Goal: Transaction & Acquisition: Purchase product/service

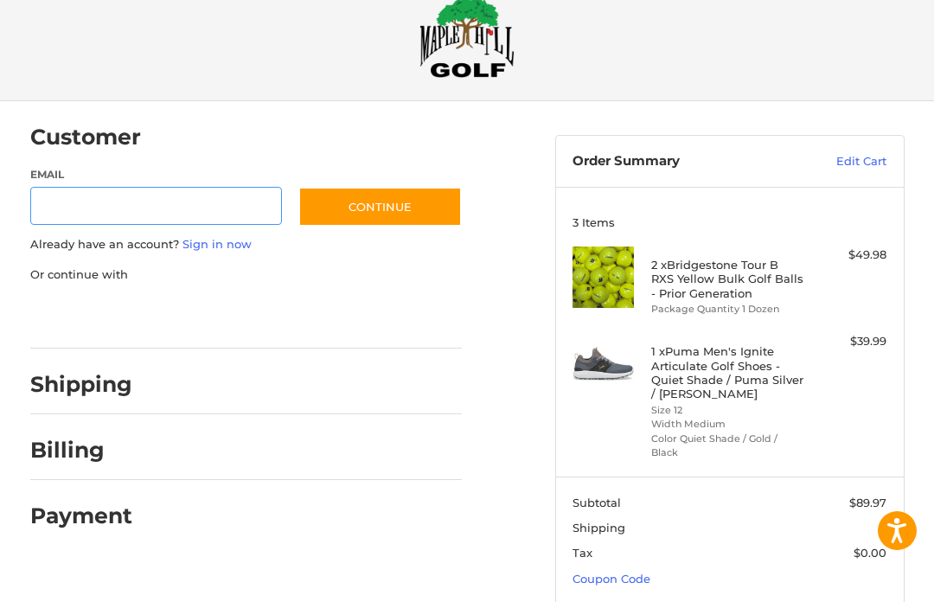
scroll to position [74, 0]
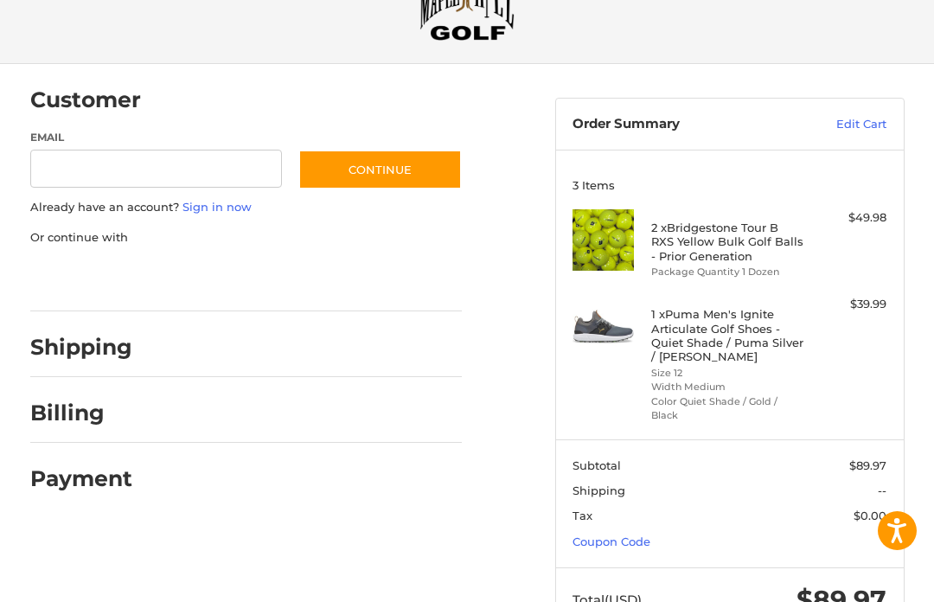
click at [626, 538] on link "Coupon Code" at bounding box center [611, 541] width 78 height 14
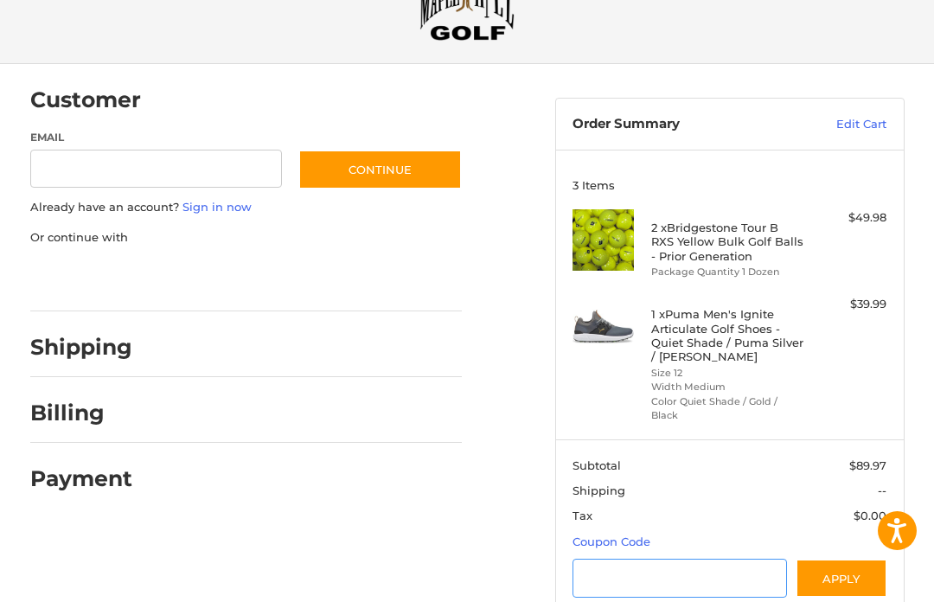
click at [667, 569] on input "Gift Certificate or Coupon Code" at bounding box center [679, 578] width 214 height 39
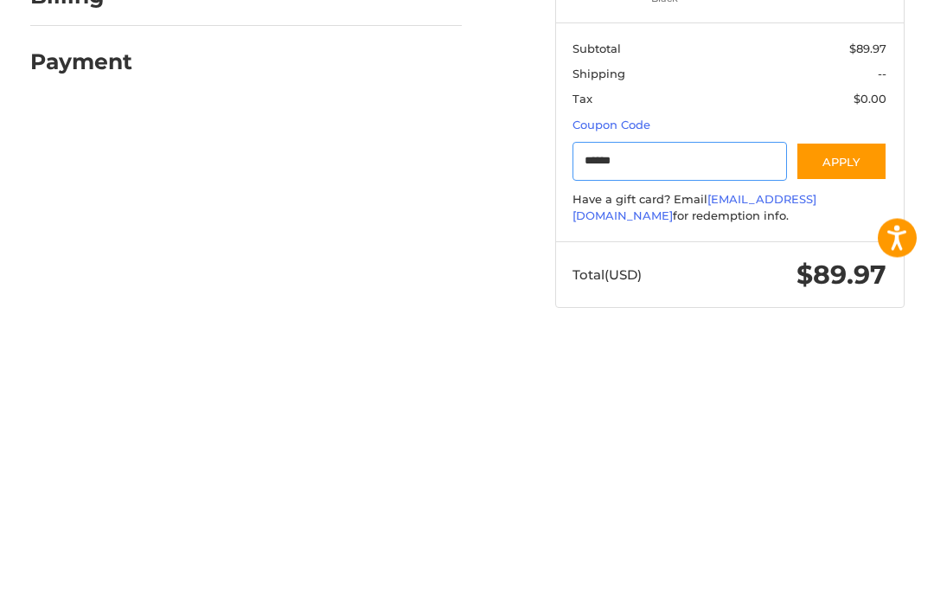
type input "******"
click at [847, 435] on button "Apply" at bounding box center [842, 454] width 92 height 39
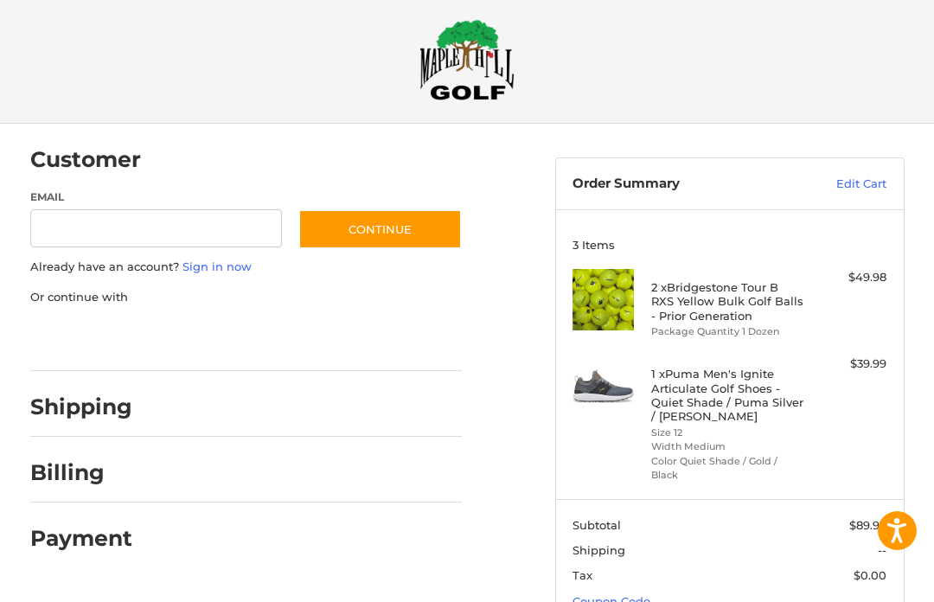
scroll to position [0, 0]
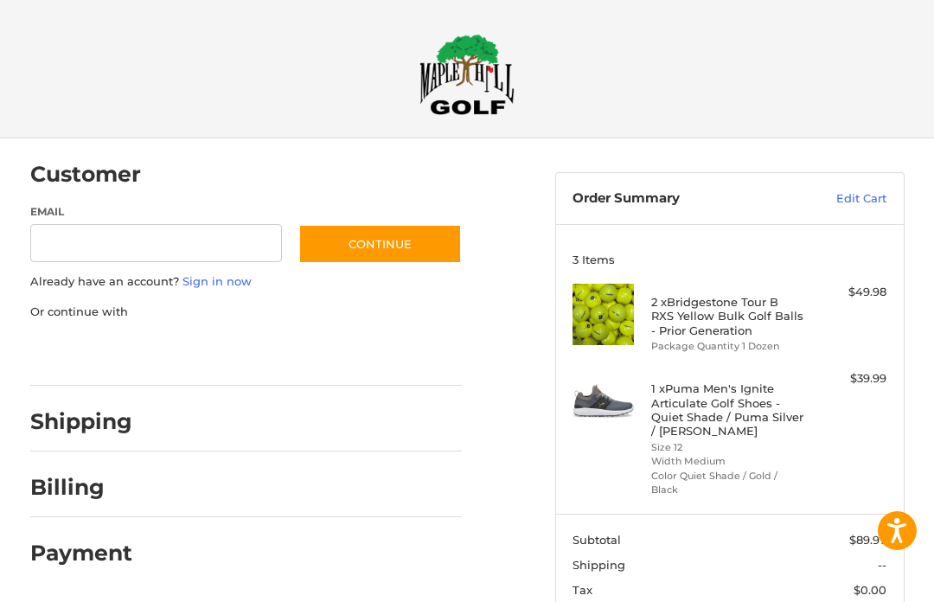
click at [462, 79] on img at bounding box center [466, 74] width 95 height 81
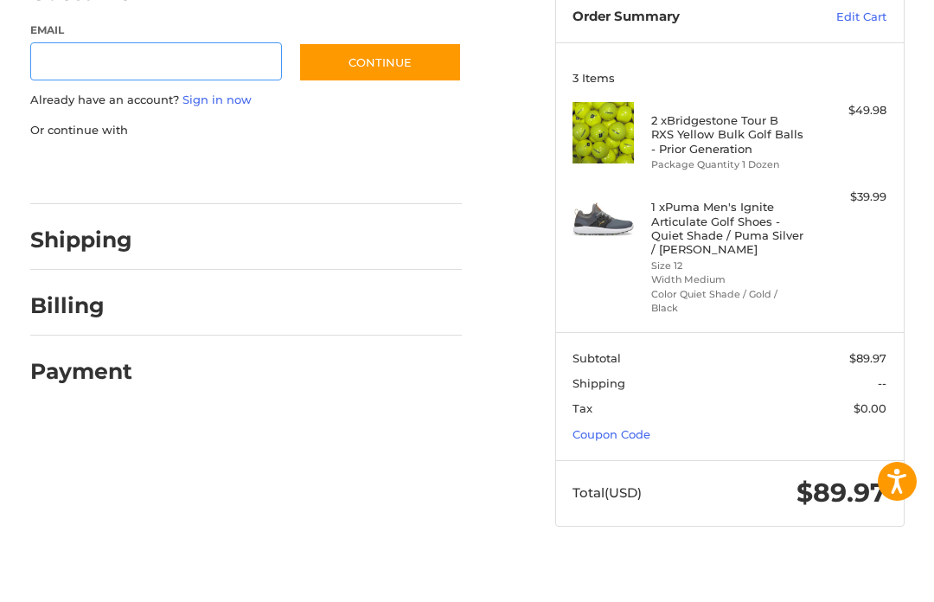
scroll to position [134, 0]
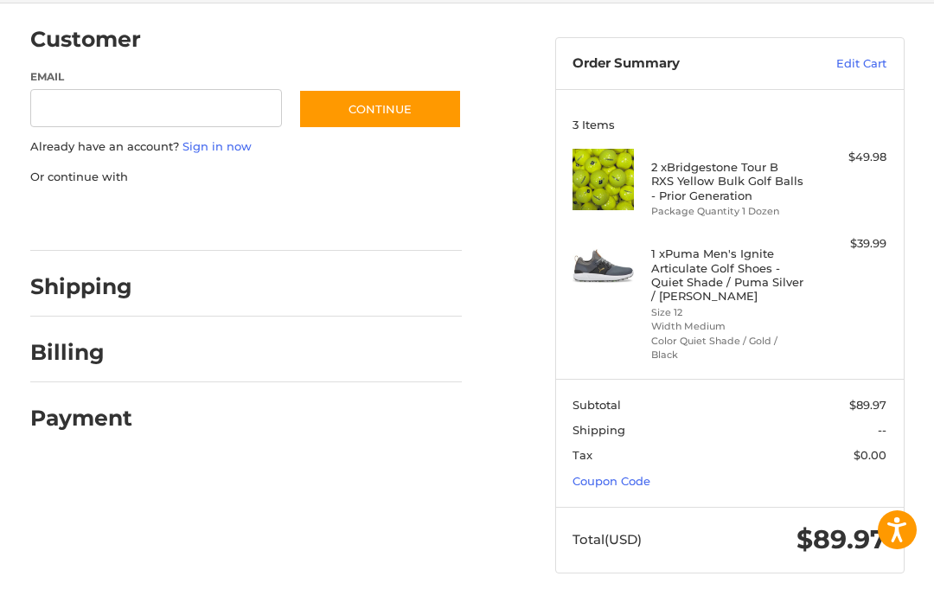
click at [636, 477] on link "Coupon Code" at bounding box center [611, 482] width 78 height 14
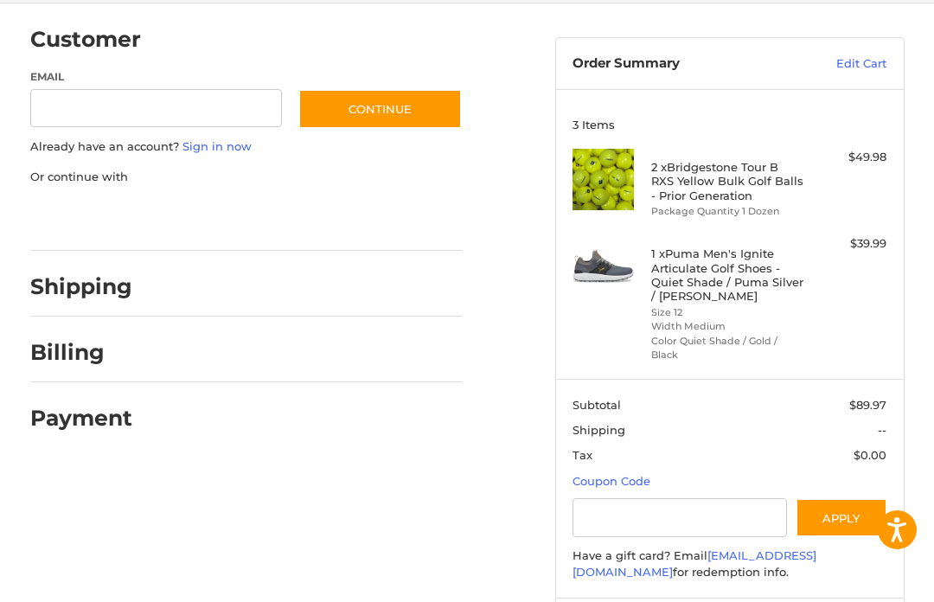
scroll to position [135, 0]
click at [706, 515] on input "Gift Certificate or Coupon Code" at bounding box center [679, 517] width 214 height 39
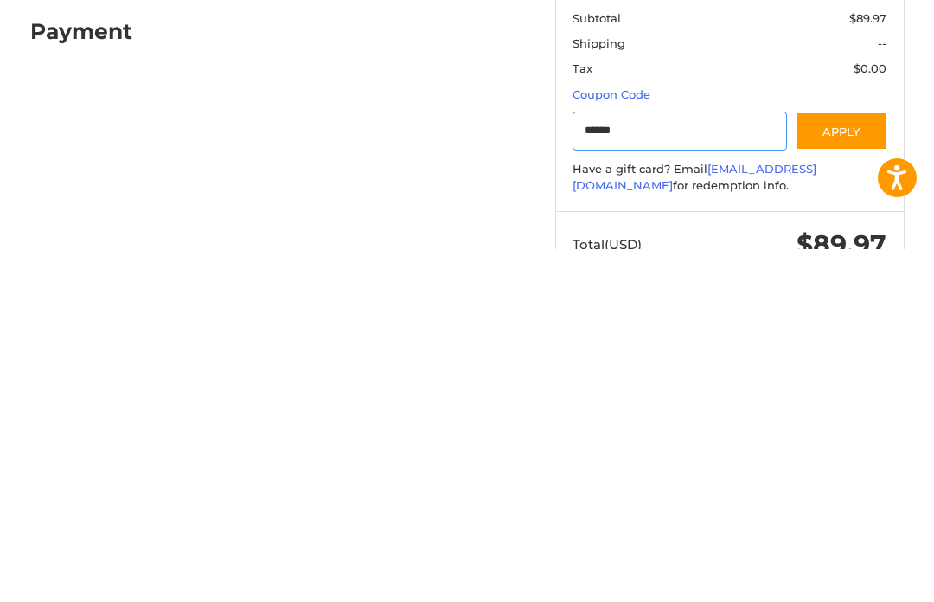
type input "******"
click at [843, 464] on button "Apply" at bounding box center [842, 483] width 92 height 39
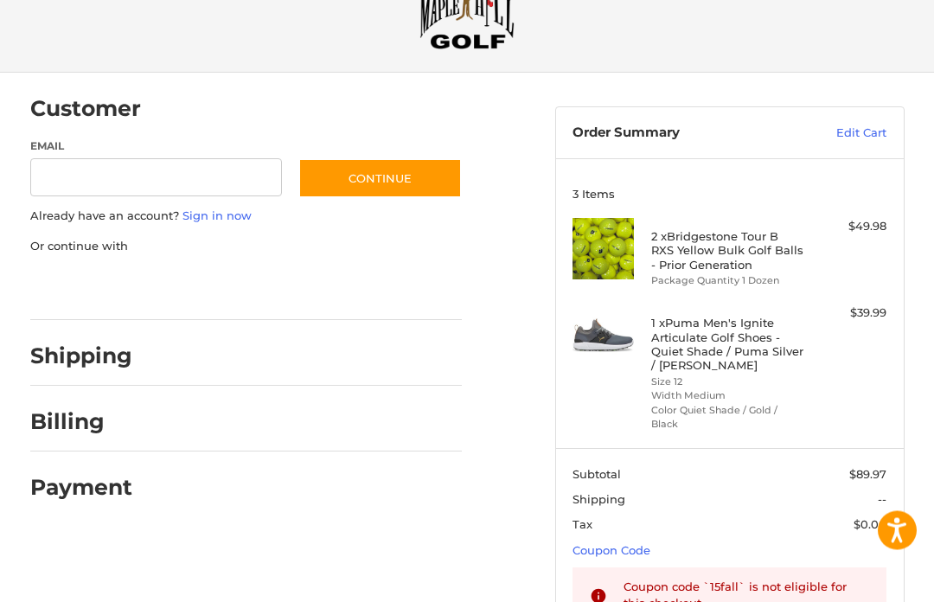
scroll to position [0, 0]
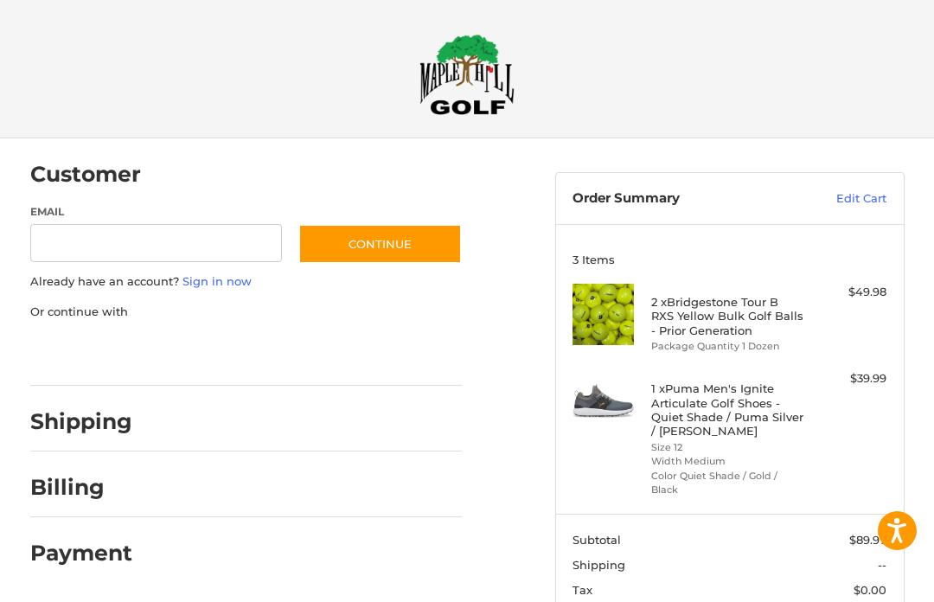
click at [471, 66] on img at bounding box center [466, 74] width 95 height 81
